Goal: Task Accomplishment & Management: Manage account settings

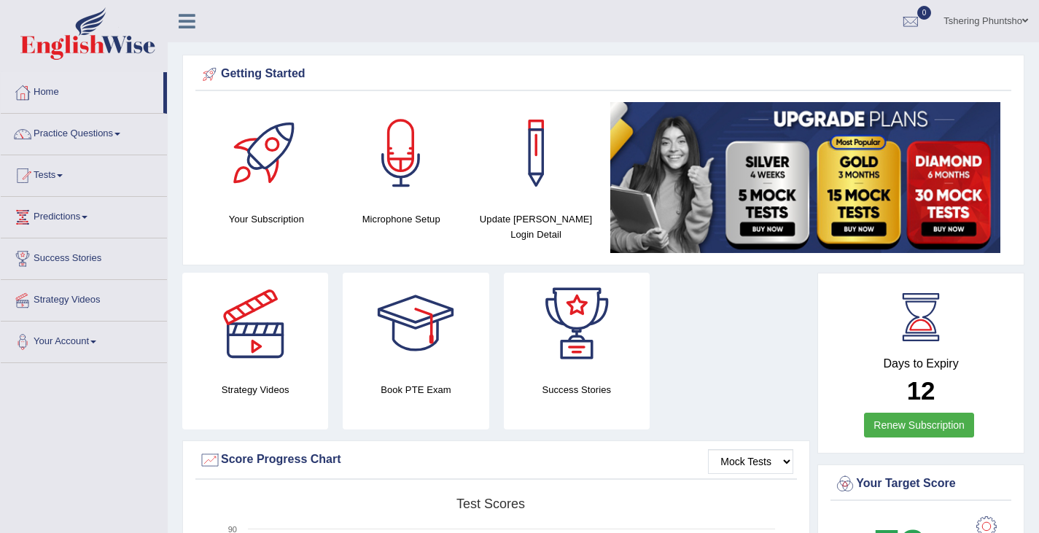
click at [984, 20] on link "Tshering Phuntsho" at bounding box center [985, 19] width 106 height 38
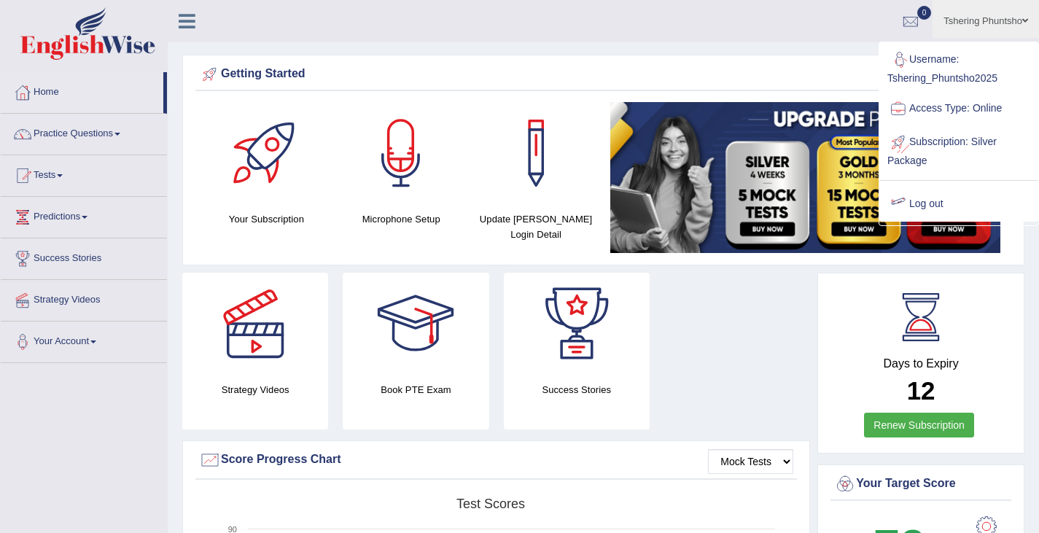
click at [929, 205] on link "Log out" at bounding box center [958, 204] width 157 height 34
